Goal: Task Accomplishment & Management: Use online tool/utility

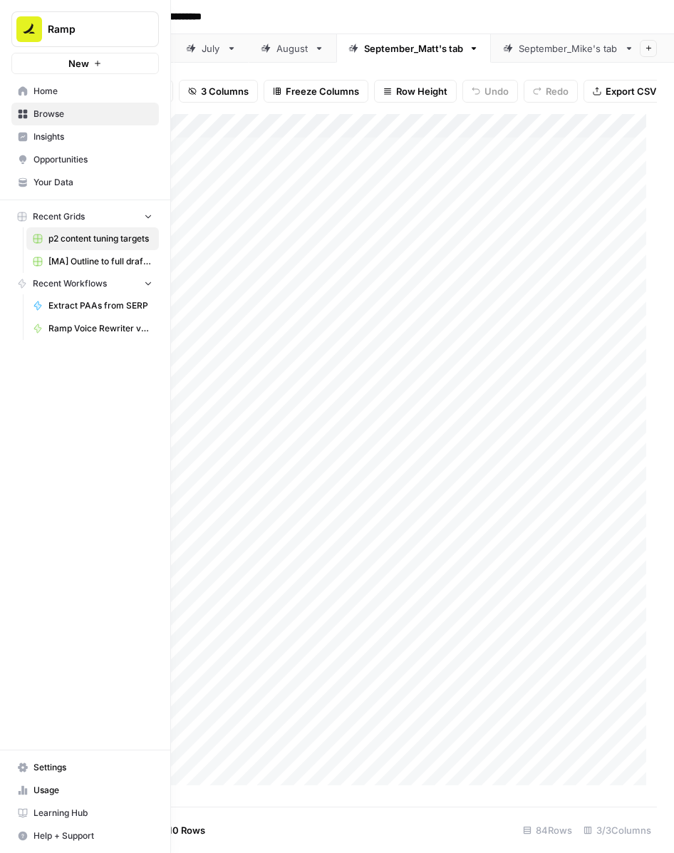
click at [46, 86] on span "Home" at bounding box center [92, 91] width 119 height 13
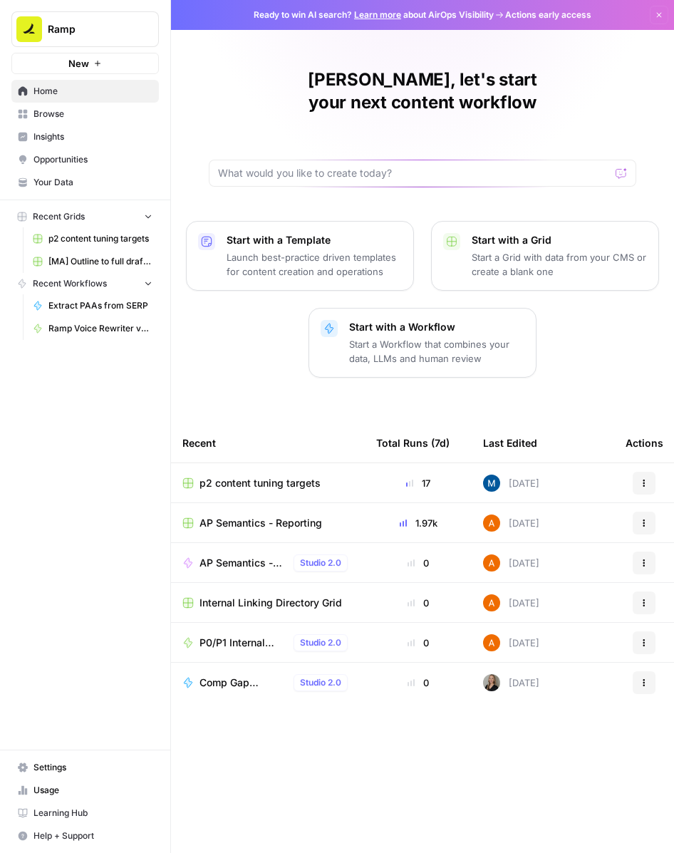
click at [262, 476] on span "p2 content tuning targets" at bounding box center [260, 483] width 121 height 14
click at [415, 337] on p "Start a Workflow that combines your data, LLMs and human review" at bounding box center [436, 351] width 175 height 29
